Goal: Information Seeking & Learning: Understand process/instructions

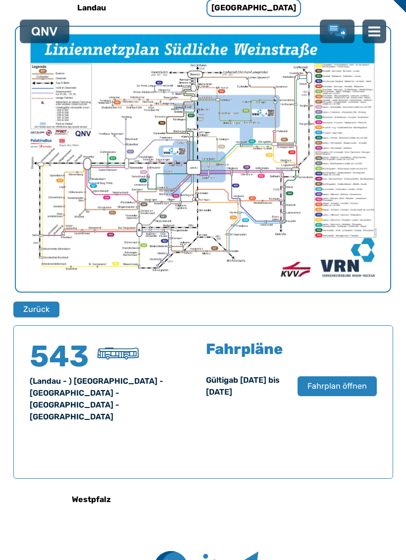
scroll to position [354, 0]
click at [341, 386] on span "Fahrplan öffnen" at bounding box center [336, 386] width 59 height 12
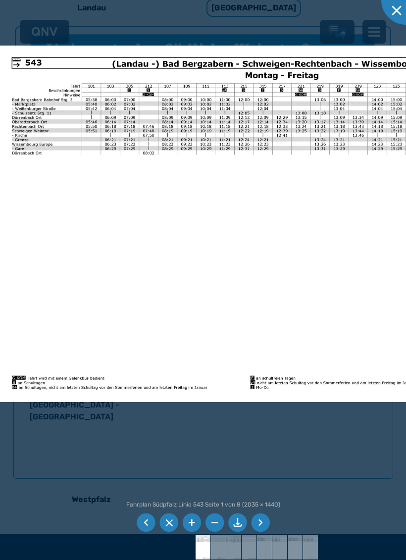
click at [263, 531] on li at bounding box center [260, 522] width 19 height 19
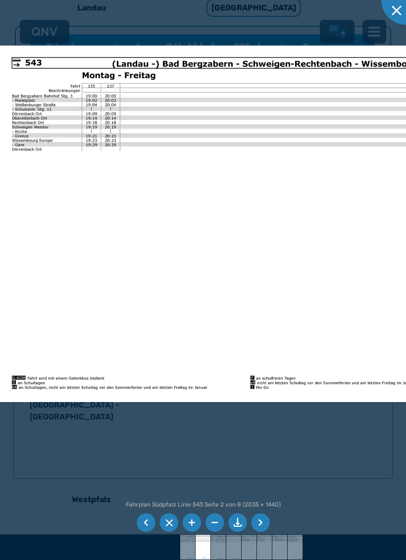
click at [263, 531] on li at bounding box center [260, 522] width 19 height 19
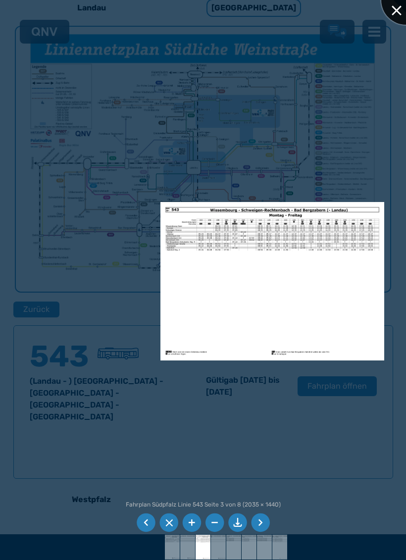
click at [395, 18] on div at bounding box center [406, 0] width 50 height 50
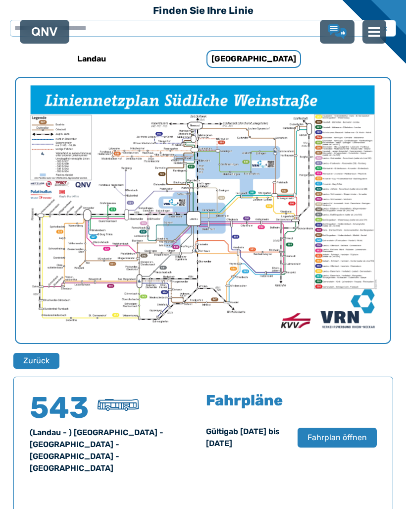
scroll to position [303, 0]
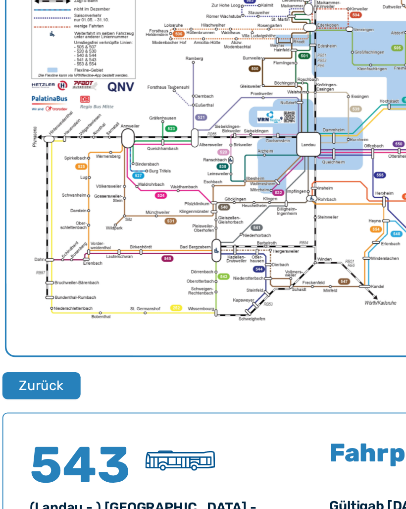
click at [31, 163] on img "1 von 1" at bounding box center [203, 210] width 374 height 265
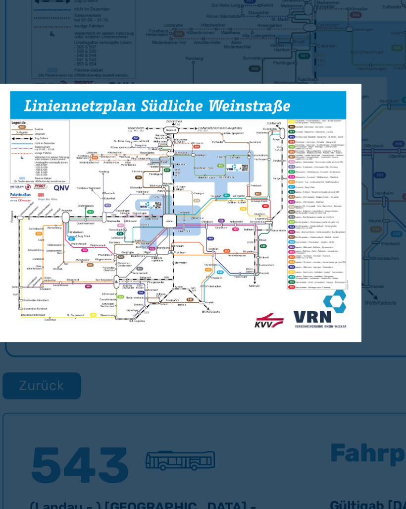
click at [200, 183] on img at bounding box center [116, 259] width 215 height 152
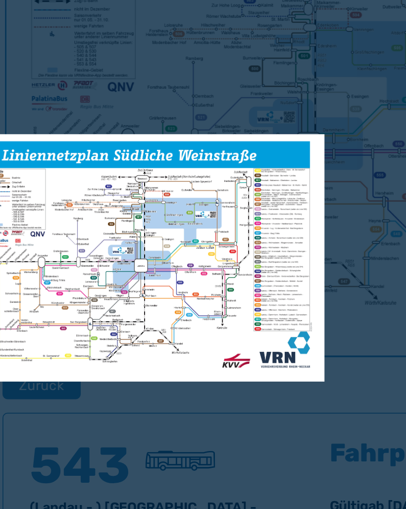
click at [208, 105] on div at bounding box center [203, 254] width 406 height 509
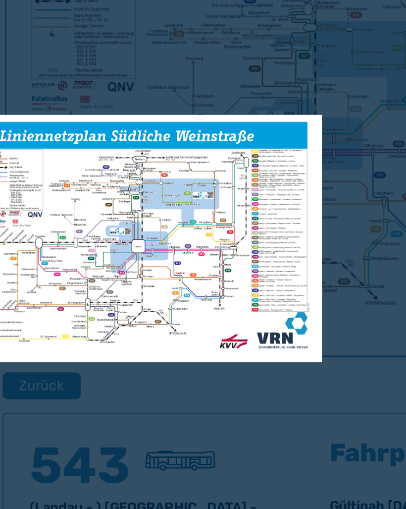
click at [215, 93] on div at bounding box center [203, 254] width 406 height 509
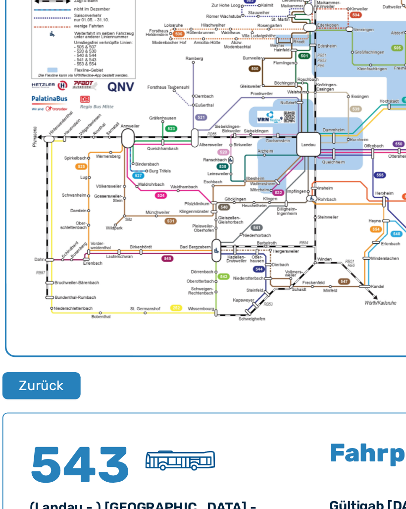
click at [97, 152] on img "1 von 1" at bounding box center [203, 210] width 374 height 265
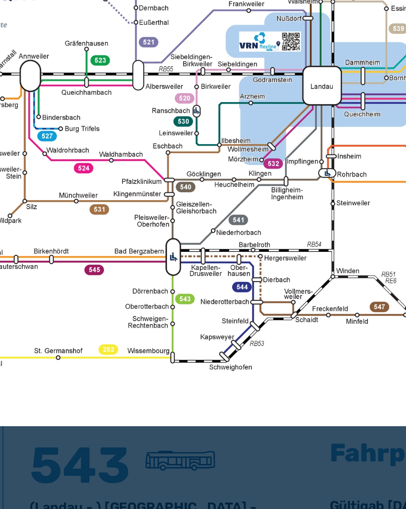
click at [55, 161] on img at bounding box center [216, 170] width 605 height 427
click at [57, 159] on img at bounding box center [216, 170] width 605 height 427
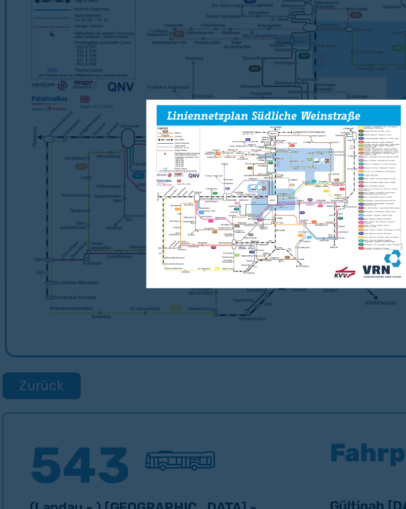
click at [118, 212] on div at bounding box center [203, 254] width 406 height 509
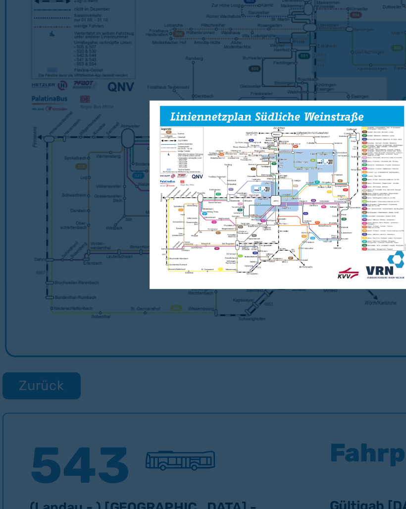
click at [126, 219] on div at bounding box center [203, 254] width 406 height 509
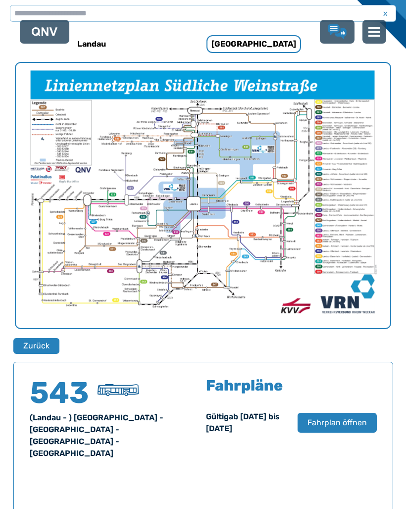
scroll to position [317, 0]
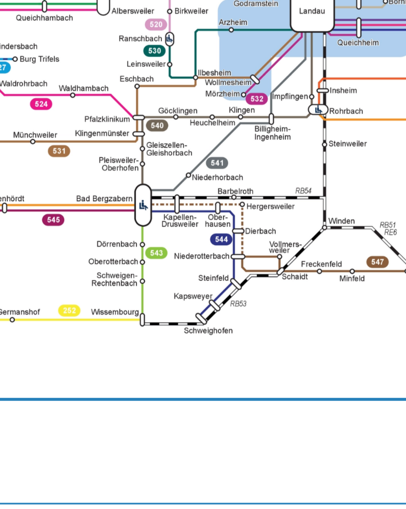
click at [48, 107] on img "1 von 1" at bounding box center [203, 195] width 374 height 265
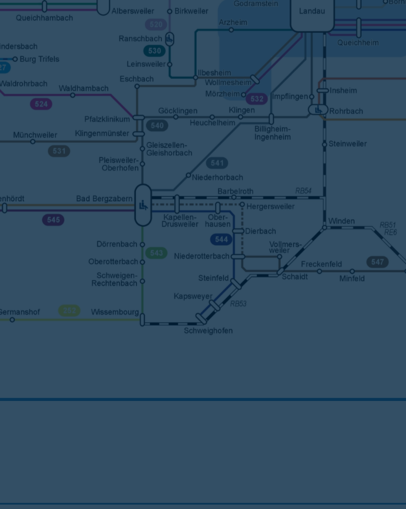
click at [45, 115] on div at bounding box center [203, 254] width 406 height 509
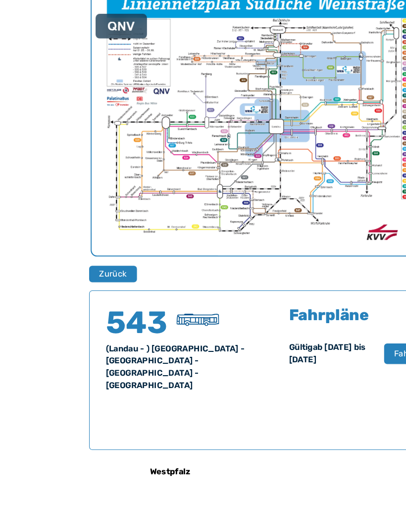
scroll to position [390, 0]
